Goal: Participate in discussion: Engage in conversation with other users on a specific topic

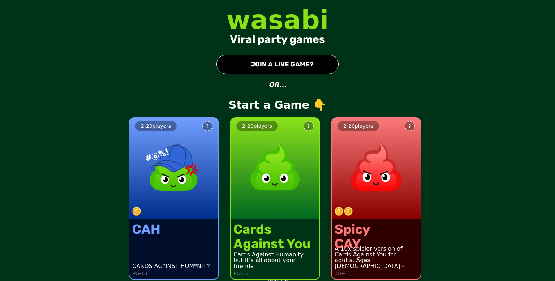
click at [371, 211] on div at bounding box center [379, 211] width 89 height 9
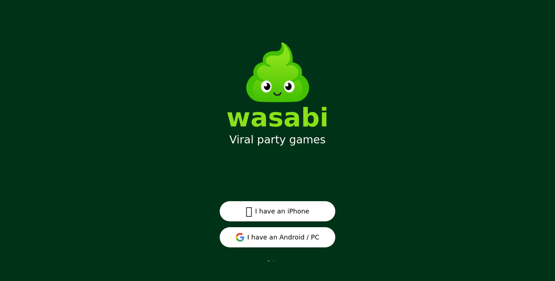
click at [287, 238] on button "I have an Android / PC" at bounding box center [278, 237] width 116 height 20
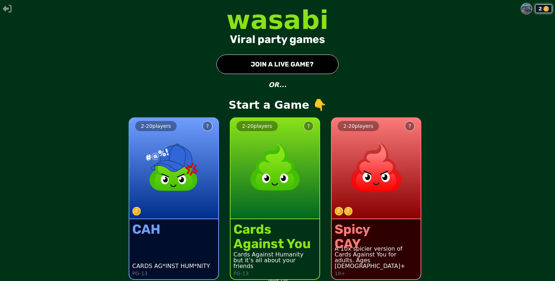
click at [358, 164] on img at bounding box center [377, 168] width 64 height 64
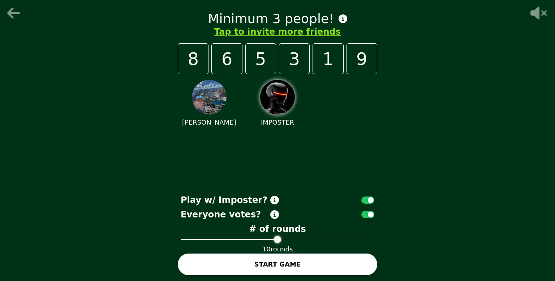
click at [265, 90] on img at bounding box center [277, 97] width 35 height 35
click at [282, 93] on img at bounding box center [277, 97] width 35 height 35
click at [277, 111] on img at bounding box center [277, 97] width 35 height 35
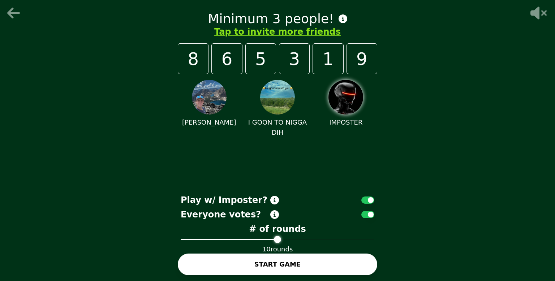
click at [290, 267] on button "START GAME" at bounding box center [278, 265] width 200 height 22
click at [292, 264] on button "START GAME" at bounding box center [278, 265] width 200 height 22
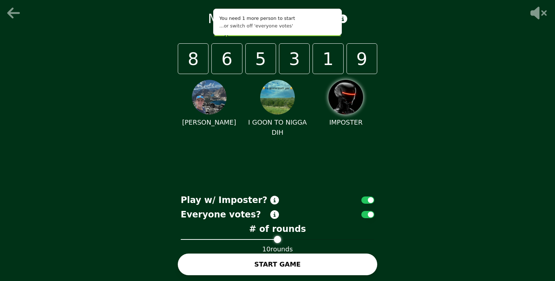
click at [213, 100] on img at bounding box center [209, 97] width 35 height 35
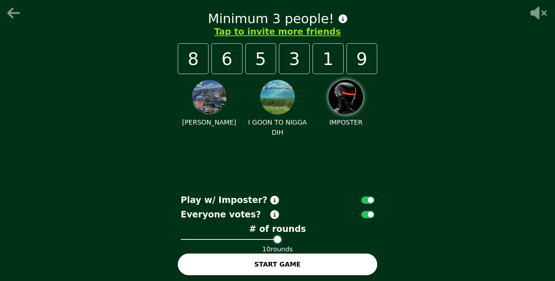
click at [312, 34] on button "Tap to invite more friends" at bounding box center [277, 32] width 127 height 12
click at [362, 129] on div "[PERSON_NAME] I GOON TO NIGGA DIH IMPOSTER" at bounding box center [278, 132] width 200 height 117
click at [339, 15] on icon at bounding box center [343, 18] width 9 height 9
click at [290, 273] on button "START GAME" at bounding box center [278, 265] width 200 height 22
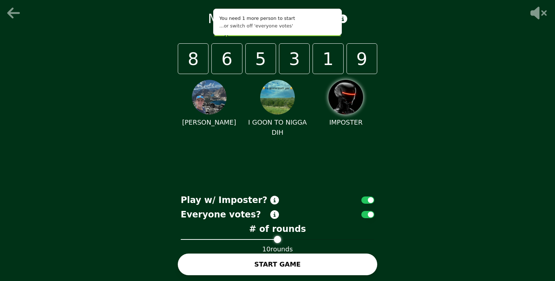
click at [366, 200] on button "button" at bounding box center [368, 200] width 13 height 7
click at [326, 266] on button "START GAME" at bounding box center [278, 265] width 200 height 22
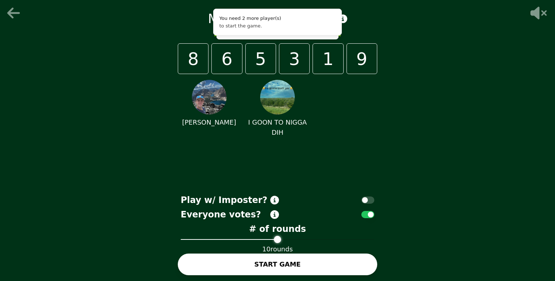
click at [364, 202] on button "button" at bounding box center [368, 200] width 13 height 7
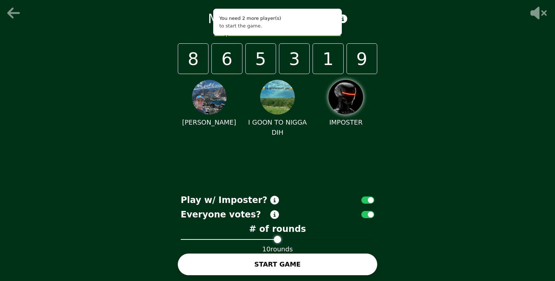
click at [366, 211] on div "Everyone votes?" at bounding box center [278, 215] width 200 height 12
click at [366, 213] on button "button" at bounding box center [368, 214] width 13 height 7
click at [363, 217] on button "button" at bounding box center [368, 214] width 13 height 7
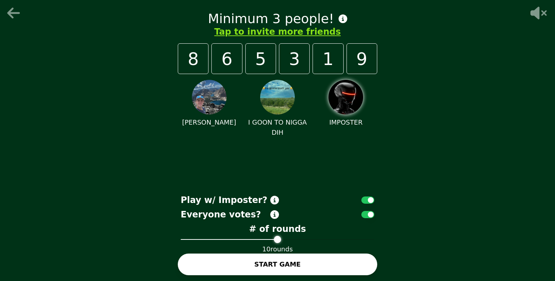
click at [305, 275] on button "START GAME" at bounding box center [278, 265] width 200 height 22
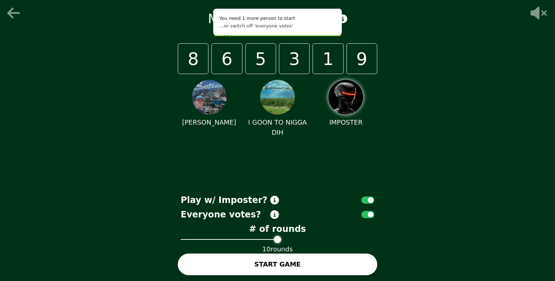
click at [310, 270] on button "START GAME" at bounding box center [278, 265] width 200 height 22
click at [369, 200] on button "button" at bounding box center [368, 200] width 13 height 7
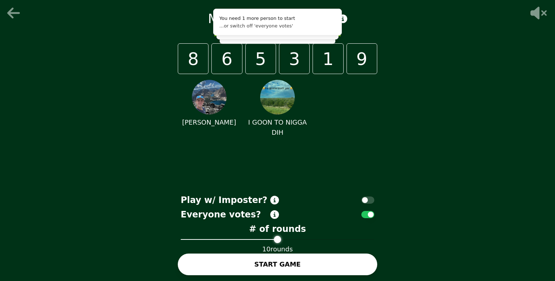
click at [367, 214] on button "button" at bounding box center [368, 214] width 13 height 7
click at [326, 258] on button "START GAME" at bounding box center [278, 265] width 200 height 22
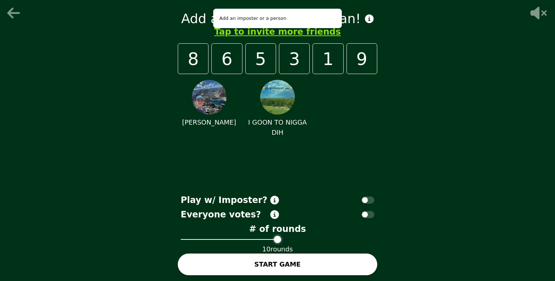
click at [366, 200] on button "button" at bounding box center [368, 200] width 13 height 7
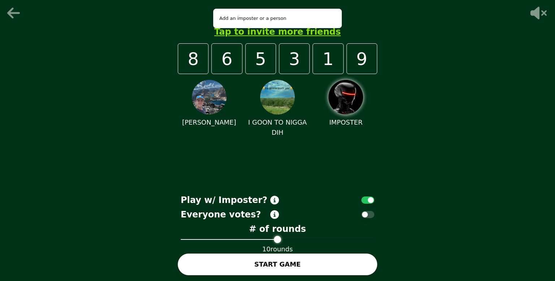
click at [331, 269] on button "START GAME" at bounding box center [278, 265] width 200 height 22
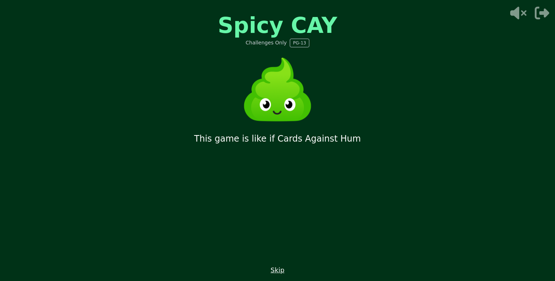
click at [289, 176] on div "Spicy CAY Challenges Only PG-13 This game is like if Cards Against Hum Skip" at bounding box center [277, 140] width 217 height 281
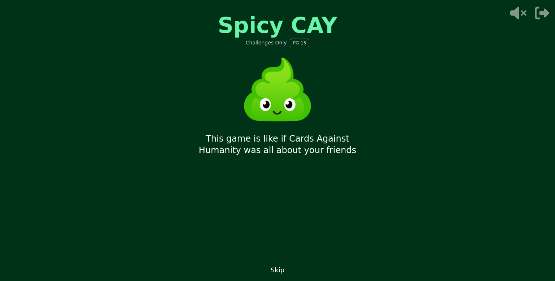
click at [277, 271] on button "Skip" at bounding box center [278, 270] width 14 height 10
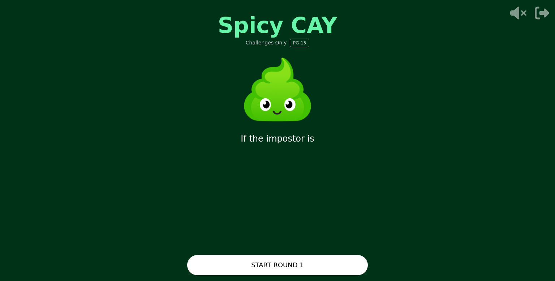
click at [276, 269] on button "START ROUND 1" at bounding box center [277, 265] width 181 height 20
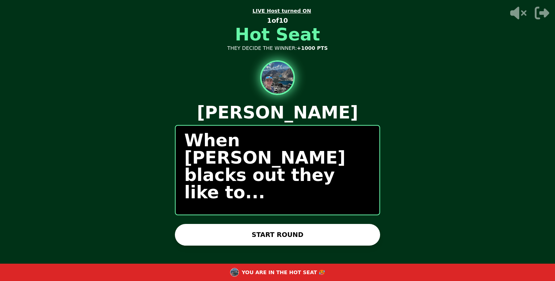
click at [295, 234] on button "START ROUND" at bounding box center [277, 235] width 205 height 22
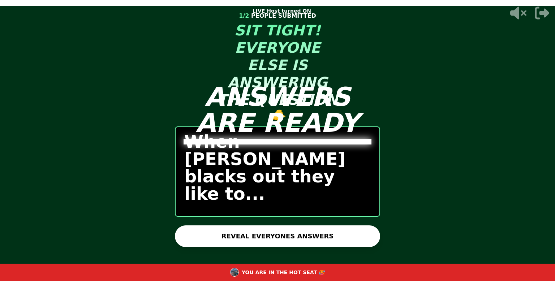
click at [295, 234] on button "REVEAL EVERYONES ANSWERS" at bounding box center [277, 237] width 205 height 22
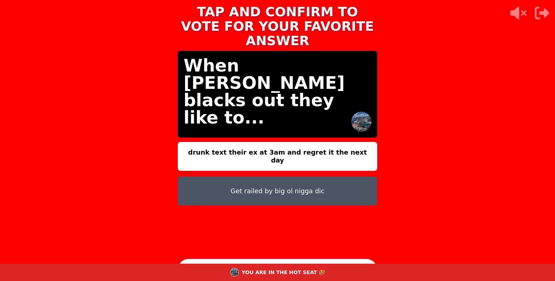
scroll to position [4, 0]
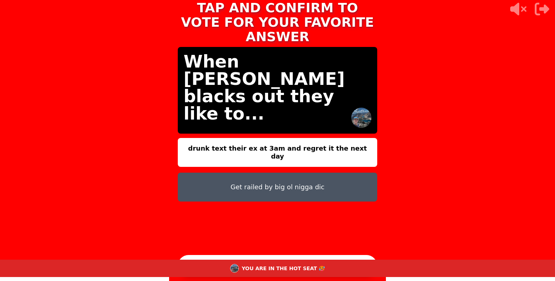
click at [284, 257] on button "CONTINUE" at bounding box center [278, 266] width 200 height 22
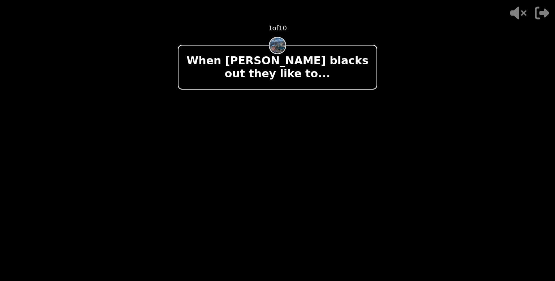
scroll to position [0, 0]
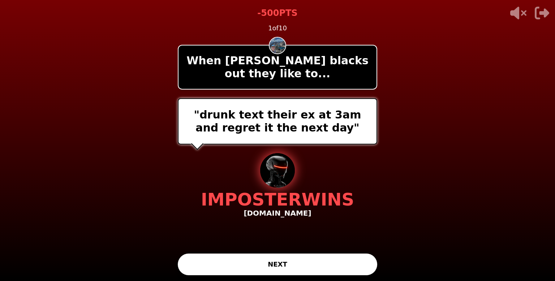
click at [285, 262] on button "NEXT" at bounding box center [278, 265] width 200 height 22
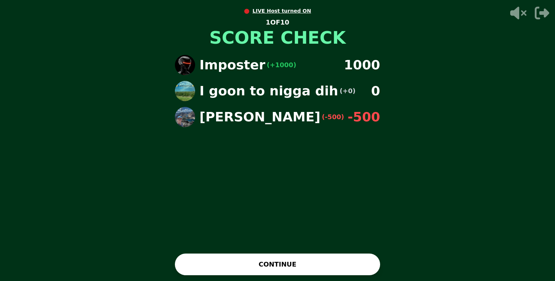
click at [287, 265] on button "CONTINUE" at bounding box center [277, 265] width 205 height 22
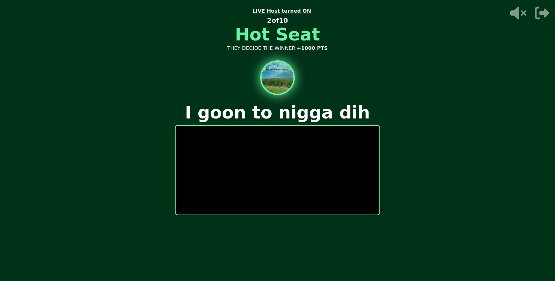
click at [287, 265] on span "I GOON TO NIGGA DIH" at bounding box center [282, 267] width 62 height 6
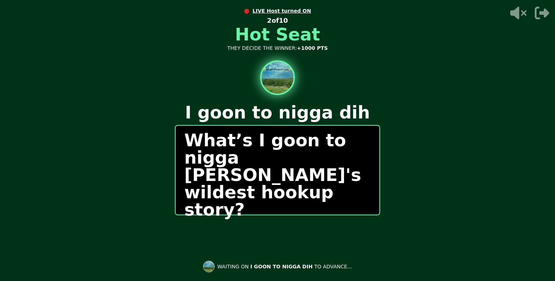
click at [290, 239] on div "0 / 0 PEOPLE SUBMITTED 2 of 10 Hot Seat THEY DECIDE THE WINNER: +1000 PTS I goo…" at bounding box center [277, 140] width 205 height 281
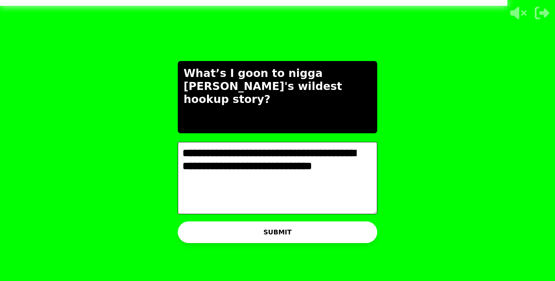
type textarea "**********"
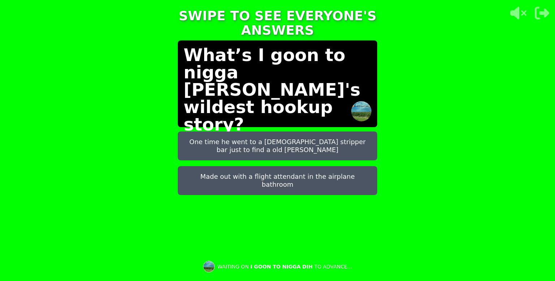
click at [260, 179] on button "Made out with a flight attendant in the airplane bathroom" at bounding box center [278, 180] width 200 height 29
click at [257, 151] on button "One time he went to a [DEMOGRAPHIC_DATA] stripper bar just to find a old [PERSO…" at bounding box center [278, 146] width 200 height 29
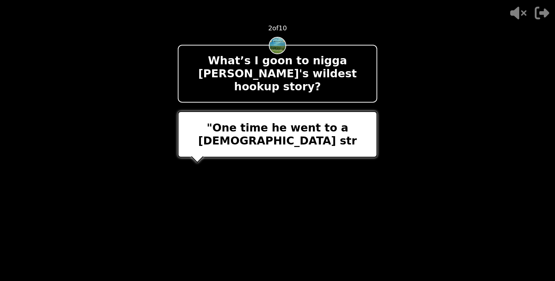
click at [274, 166] on img at bounding box center [277, 183] width 35 height 35
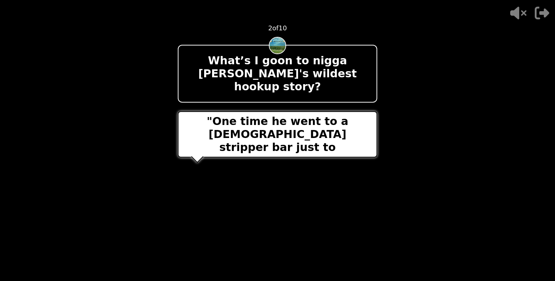
click at [274, 166] on img at bounding box center [277, 183] width 35 height 35
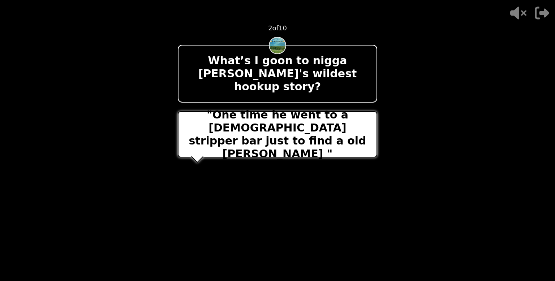
click at [274, 166] on img at bounding box center [277, 183] width 35 height 35
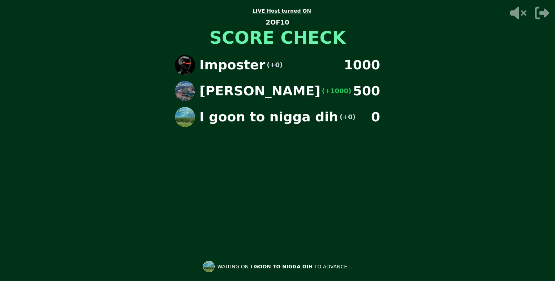
click at [228, 130] on div "Imposter (+0) 1000 [PERSON_NAME] (+1000) 500 I goon to nigga dih (+0) 0" at bounding box center [277, 139] width 217 height 181
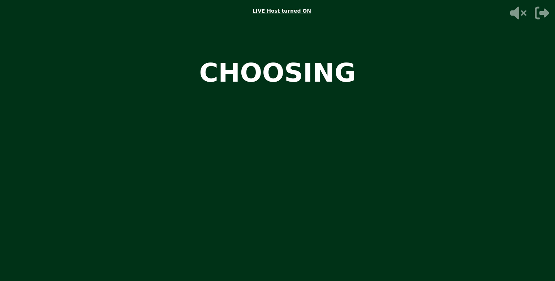
click at [228, 130] on video at bounding box center [277, 140] width 555 height 281
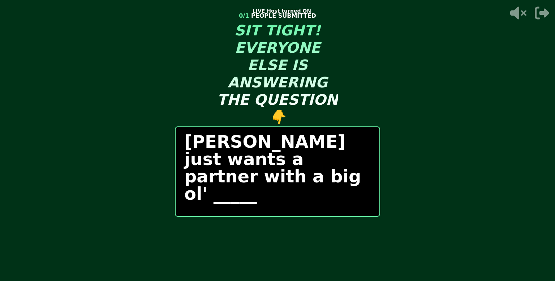
click at [295, 239] on div "START ROUND" at bounding box center [277, 237] width 205 height 22
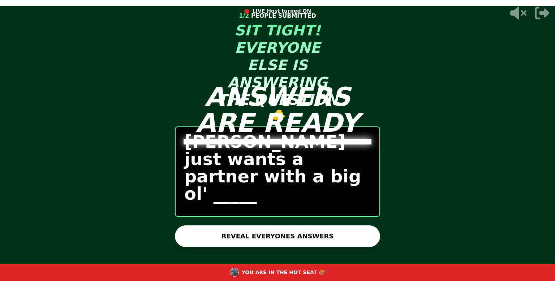
click at [349, 247] on button "REVEAL EVERYONES ANSWERS" at bounding box center [277, 237] width 205 height 22
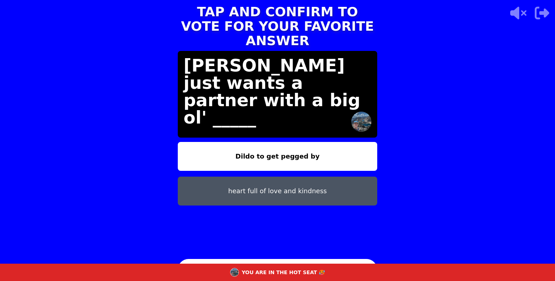
click at [361, 142] on button "Dildo to get pegged by" at bounding box center [278, 156] width 200 height 29
click at [315, 154] on button "Dildo to get pegged by" at bounding box center [278, 156] width 200 height 29
click at [318, 259] on button "CONTINUE" at bounding box center [278, 270] width 200 height 22
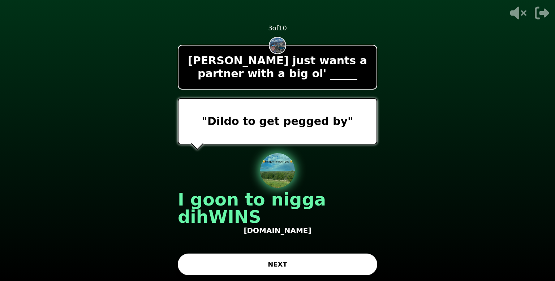
click at [312, 262] on button "NEXT" at bounding box center [278, 265] width 200 height 22
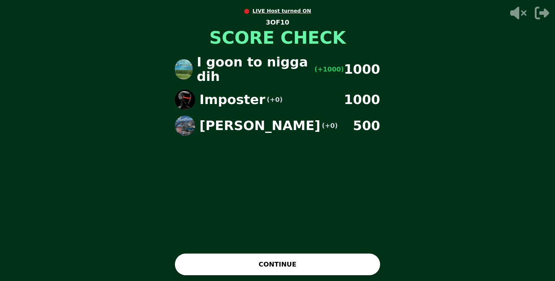
click at [316, 271] on button "CONTINUE" at bounding box center [277, 265] width 205 height 22
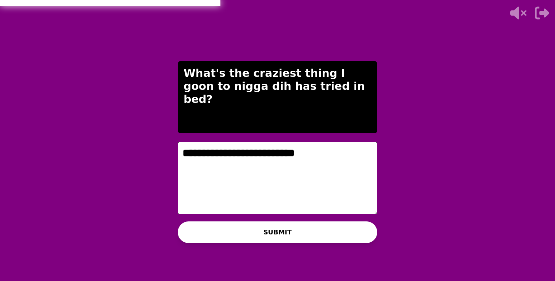
type textarea "**********"
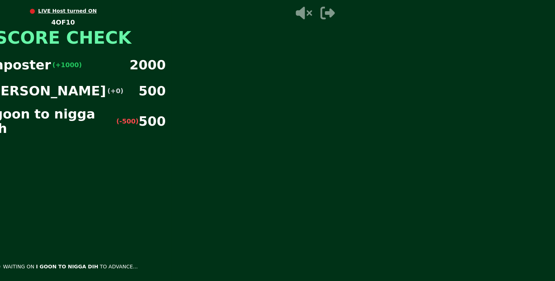
click at [296, 155] on div "● LIVE Host turned ON 4 OF 10 SCORE CHECK Imposter (+1000) 2000 [PERSON_NAME] (…" at bounding box center [63, 140] width 555 height 281
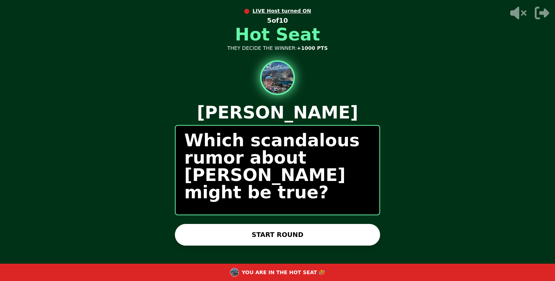
click at [330, 241] on button "START ROUND" at bounding box center [277, 235] width 205 height 22
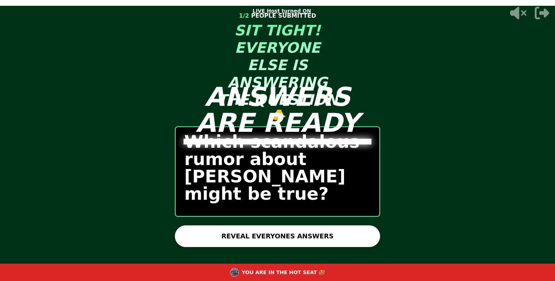
click at [341, 237] on button "REVEAL EVERYONES ANSWERS" at bounding box center [277, 237] width 205 height 22
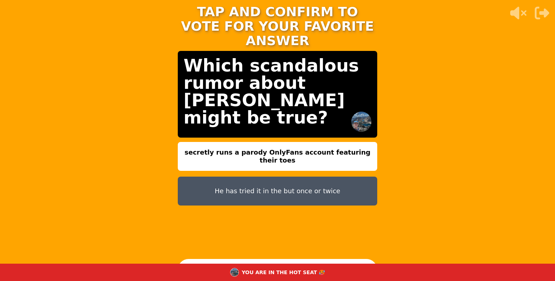
click at [332, 260] on button "CONTINUE" at bounding box center [278, 270] width 200 height 22
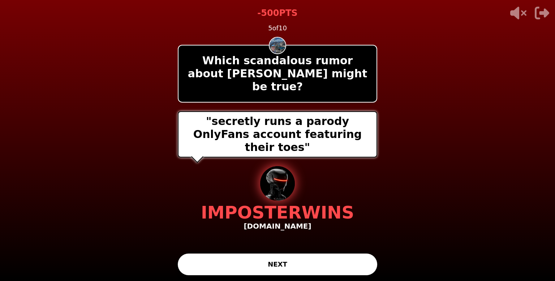
click at [330, 266] on button "NEXT" at bounding box center [278, 265] width 200 height 22
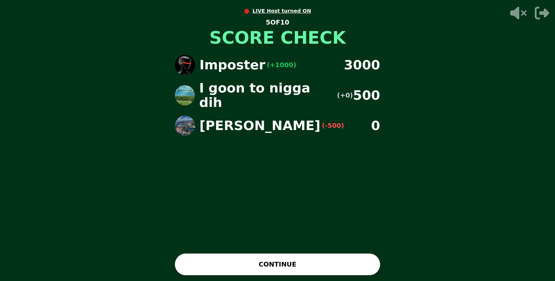
click at [315, 261] on button "CONTINUE" at bounding box center [277, 265] width 205 height 22
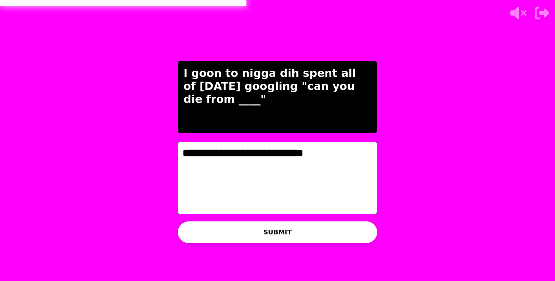
type textarea "**********"
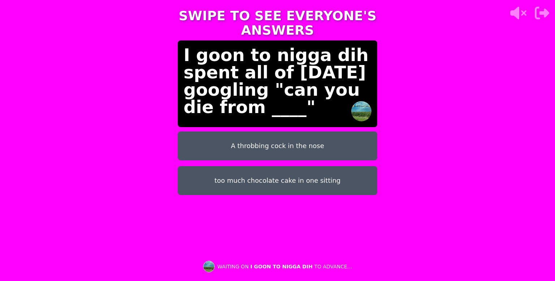
click at [355, 151] on button "A throbbing cock in the nose" at bounding box center [278, 146] width 200 height 29
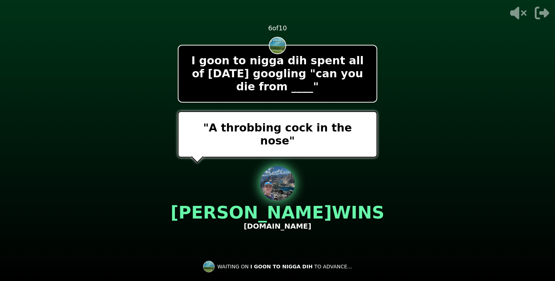
click at [355, 151] on div ""A throbbing cock in the nose"" at bounding box center [278, 134] width 200 height 46
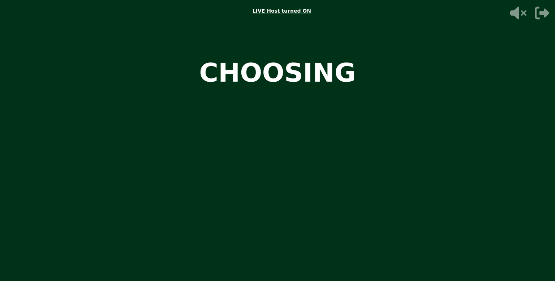
click at [478, 100] on video at bounding box center [277, 140] width 555 height 281
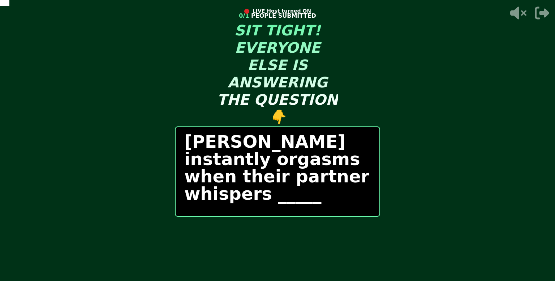
click at [314, 240] on div "START ROUND" at bounding box center [277, 237] width 205 height 22
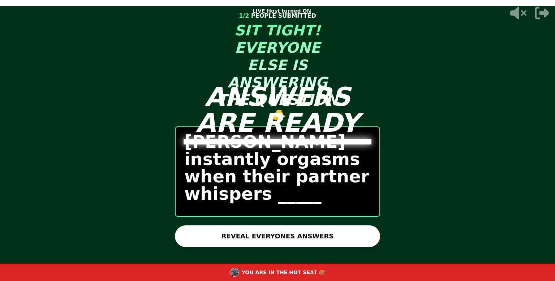
click at [337, 236] on button "REVEAL EVERYONES ANSWERS" at bounding box center [277, 237] width 205 height 22
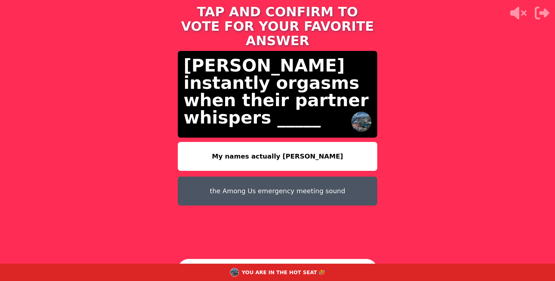
click at [356, 142] on button "My names actually [PERSON_NAME]" at bounding box center [278, 156] width 200 height 29
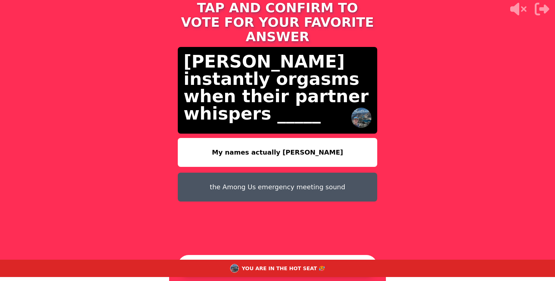
scroll to position [2, 0]
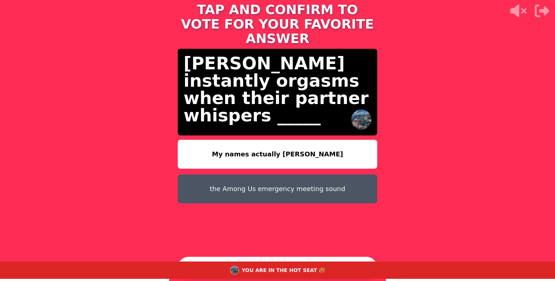
click at [355, 258] on button "CONTINUE" at bounding box center [278, 268] width 200 height 22
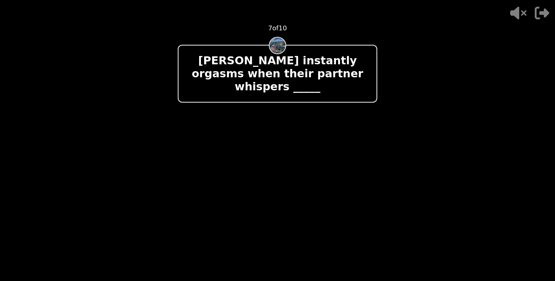
scroll to position [0, 0]
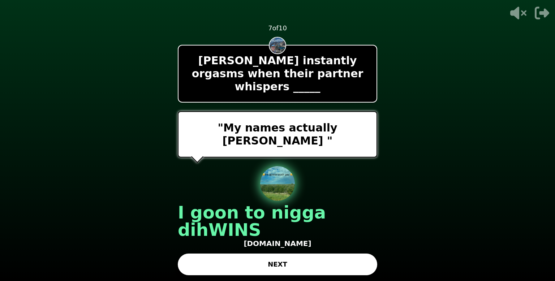
click at [242, 270] on button "NEXT" at bounding box center [278, 265] width 200 height 22
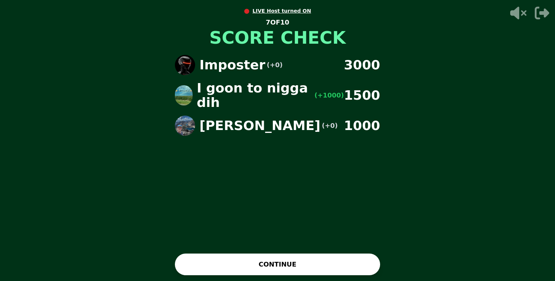
click at [314, 258] on button "CONTINUE" at bounding box center [277, 265] width 205 height 22
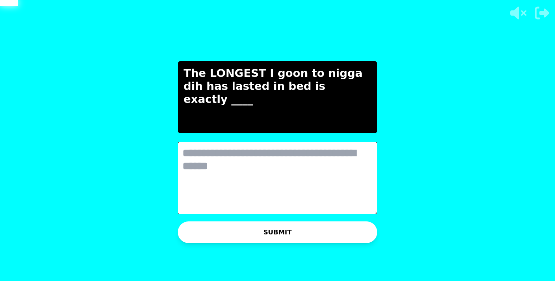
click at [339, 150] on textarea at bounding box center [278, 178] width 200 height 72
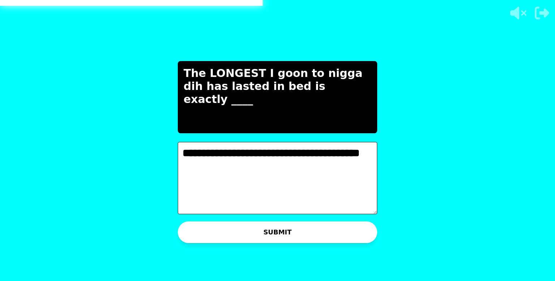
type textarea "**********"
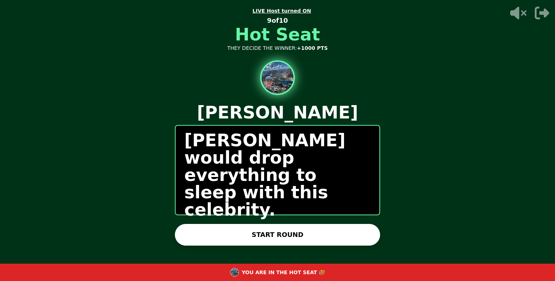
click at [299, 228] on button "START ROUND" at bounding box center [277, 235] width 205 height 22
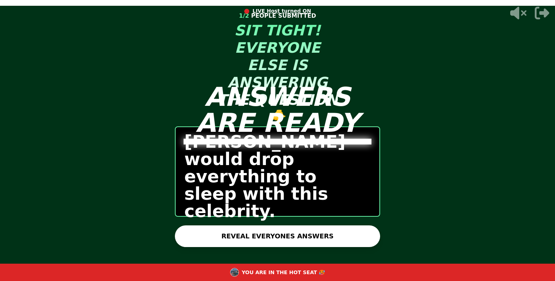
click at [299, 228] on button "REVEAL EVERYONES ANSWERS" at bounding box center [277, 237] width 205 height 22
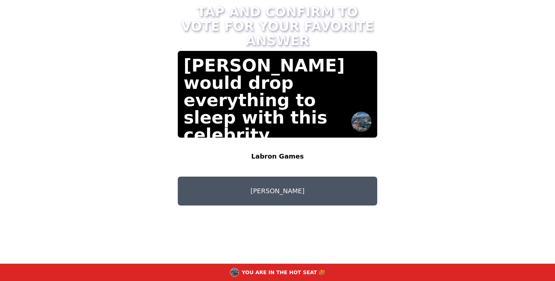
click at [285, 146] on button "Labron Games" at bounding box center [278, 156] width 200 height 29
click at [281, 142] on button "Labron Games" at bounding box center [278, 156] width 200 height 29
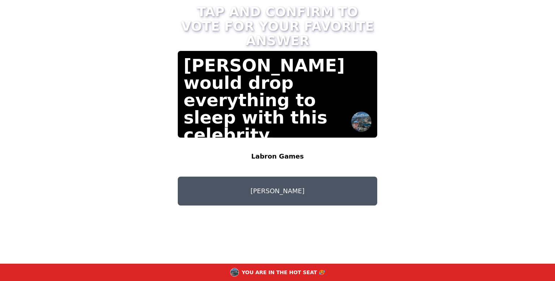
click at [281, 142] on button "Labron Games" at bounding box center [278, 156] width 200 height 29
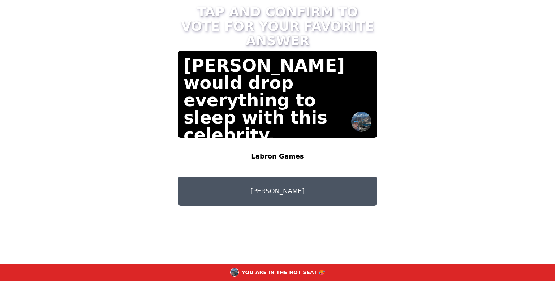
click at [281, 142] on button "Labron Games" at bounding box center [278, 156] width 200 height 29
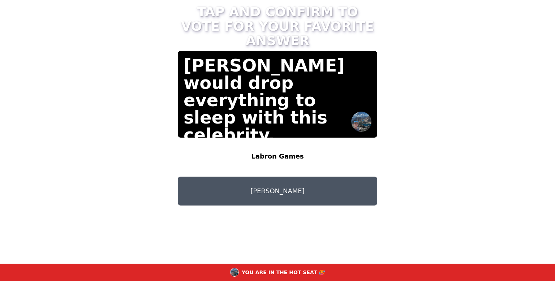
click at [281, 142] on button "Labron Games" at bounding box center [278, 156] width 200 height 29
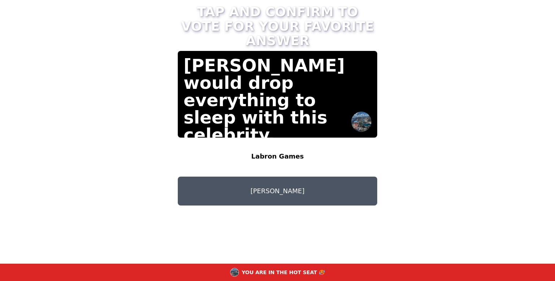
click at [281, 142] on button "Labron Games" at bounding box center [278, 156] width 200 height 29
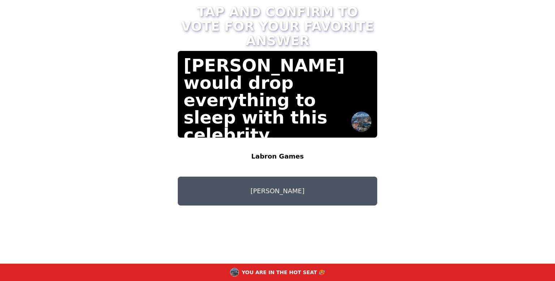
click at [281, 142] on button "Labron Games" at bounding box center [278, 156] width 200 height 29
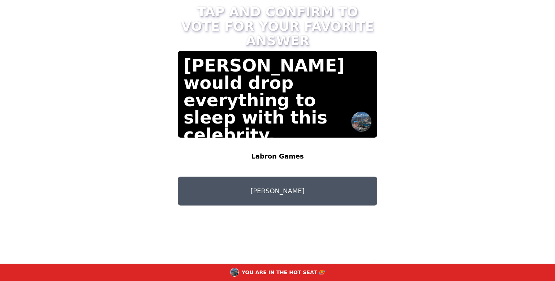
click at [281, 142] on button "Labron Games" at bounding box center [278, 156] width 200 height 29
click at [284, 261] on button "CONTINUE" at bounding box center [278, 270] width 200 height 22
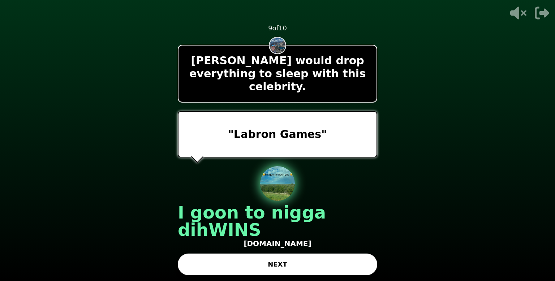
click at [302, 257] on button "NEXT" at bounding box center [278, 265] width 200 height 22
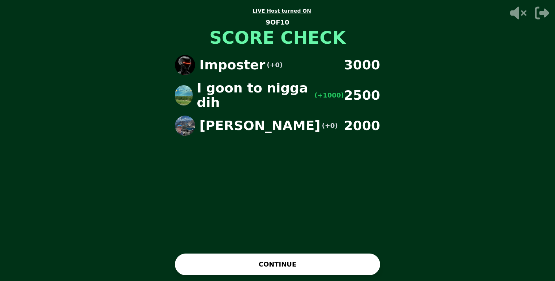
click at [303, 257] on button "CONTINUE" at bounding box center [277, 265] width 205 height 22
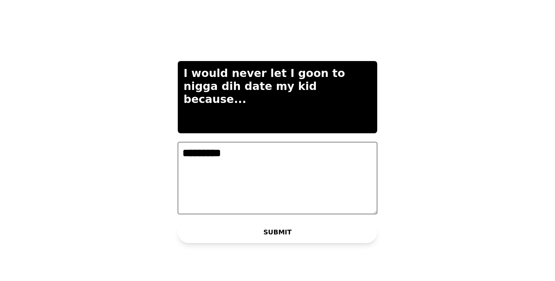
type textarea "**"
click at [218, 154] on textarea "**********" at bounding box center [278, 178] width 200 height 72
type textarea "**********"
